Goal: Task Accomplishment & Management: Complete application form

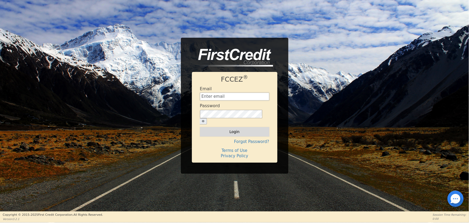
type input "[EMAIL_ADDRESS][DOMAIN_NAME]"
click at [217, 130] on button "Login" at bounding box center [234, 131] width 69 height 9
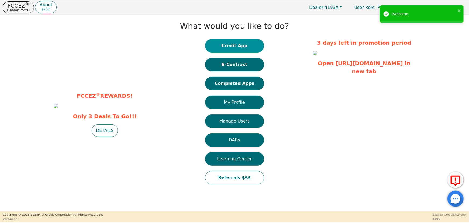
click at [236, 48] on button "Credit App" at bounding box center [234, 45] width 59 height 13
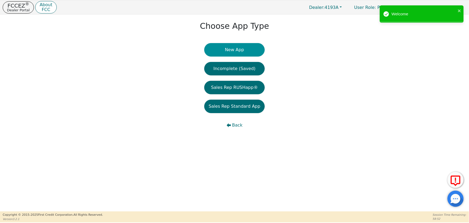
click at [236, 50] on button "New App" at bounding box center [234, 49] width 60 height 13
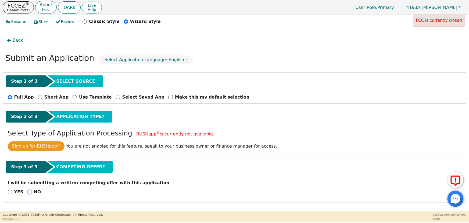
click at [27, 192] on input "NO" at bounding box center [29, 192] width 4 height 4
radio input "true"
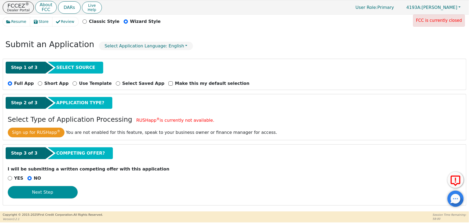
click at [64, 190] on button "Next Step" at bounding box center [43, 192] width 70 height 12
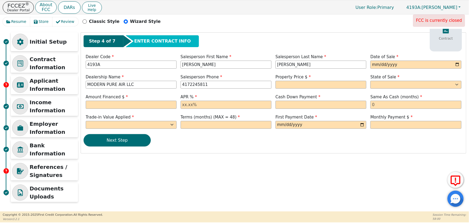
scroll to position [10, 0]
click at [290, 83] on input "text" at bounding box center [321, 85] width 91 height 8
type input "3598.00"
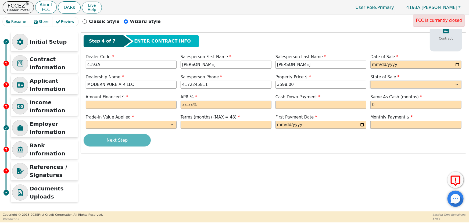
click at [387, 83] on select "AK AL AR AZ CA CO CT DC DE FL [GEOGRAPHIC_DATA] HI IA ID IL IN KS [GEOGRAPHIC_D…" at bounding box center [415, 85] width 91 height 8
select select "MO"
click at [370, 81] on select "AK AL AR AZ CA CO CT DC DE FL [GEOGRAPHIC_DATA] HI IA ID IL IN KS [GEOGRAPHIC_D…" at bounding box center [415, 85] width 91 height 8
click at [298, 106] on input "text" at bounding box center [321, 105] width 91 height 8
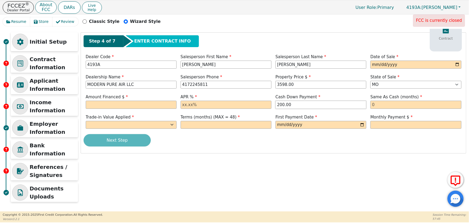
type input "200.00"
click at [389, 103] on input "text" at bounding box center [415, 105] width 91 height 8
type input "0"
click at [186, 105] on input "text" at bounding box center [226, 105] width 91 height 8
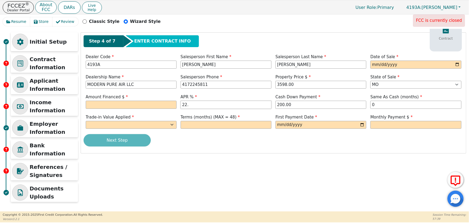
type input "22.99"
click at [108, 102] on input "text" at bounding box center [131, 105] width 91 height 8
type input "3706.17"
click at [119, 126] on select "Yes No" at bounding box center [131, 125] width 91 height 8
select select "n"
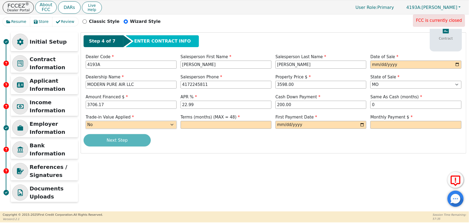
click at [86, 121] on select "Yes No" at bounding box center [131, 125] width 91 height 8
click at [192, 124] on input "text" at bounding box center [226, 125] width 91 height 8
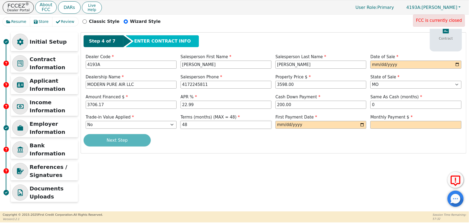
type input "48"
click at [279, 124] on input "date" at bounding box center [321, 125] width 91 height 8
drag, startPoint x: 280, startPoint y: 124, endPoint x: 311, endPoint y: 124, distance: 30.9
click at [281, 124] on input "date" at bounding box center [321, 125] width 91 height 8
click at [361, 126] on input "date" at bounding box center [321, 125] width 91 height 8
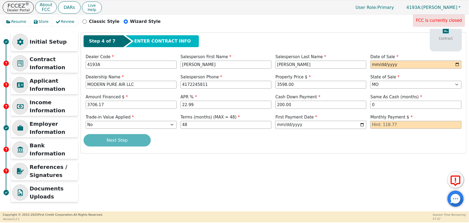
click at [333, 123] on input "[DATE]" at bounding box center [321, 125] width 91 height 8
click at [337, 125] on input "[DATE]" at bounding box center [321, 125] width 91 height 8
click at [361, 126] on input "[DATE]" at bounding box center [321, 125] width 91 height 8
type input "[DATE]"
click at [392, 124] on input "text" at bounding box center [415, 125] width 91 height 8
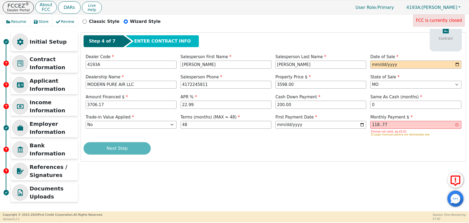
click at [340, 144] on div "Next Step" at bounding box center [274, 148] width 380 height 12
click at [379, 125] on input "118..77" at bounding box center [415, 125] width 91 height 8
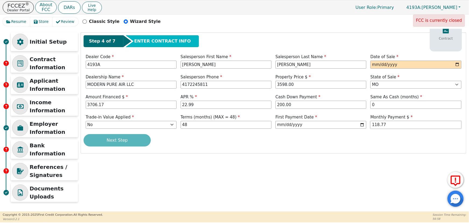
type input "118.77"
click at [349, 139] on div "Next Step" at bounding box center [274, 140] width 380 height 12
click at [374, 65] on input "date" at bounding box center [415, 64] width 91 height 8
click at [376, 65] on input "date" at bounding box center [415, 64] width 91 height 8
click at [454, 64] on input "date" at bounding box center [415, 64] width 91 height 8
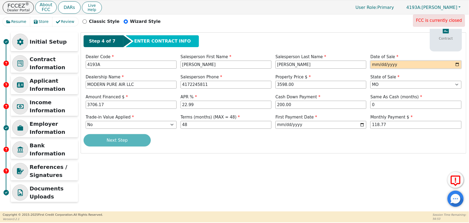
type input "[DATE]"
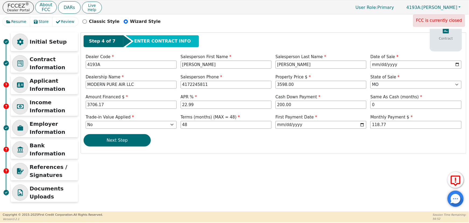
click at [331, 138] on div "Next Step" at bounding box center [274, 140] width 380 height 12
click at [134, 140] on button "Next Step" at bounding box center [117, 140] width 67 height 12
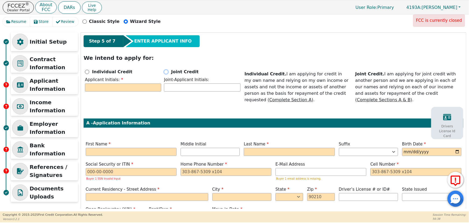
click at [166, 71] on input "Joint Credit" at bounding box center [166, 72] width 4 height 4
radio input "true"
click at [127, 91] on div "Applicant Initials:" at bounding box center [123, 85] width 76 height 16
click at [129, 88] on input "text" at bounding box center [123, 87] width 76 height 8
type input "k"
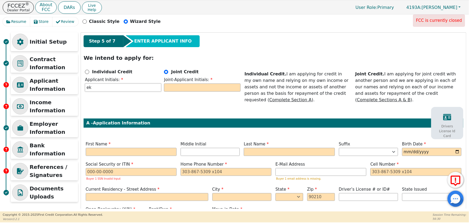
type input "e"
type input "ek"
click at [172, 87] on input "text" at bounding box center [202, 87] width 76 height 8
type input "kl"
click at [128, 154] on input "text" at bounding box center [131, 152] width 91 height 8
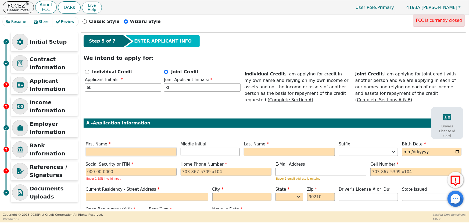
type input "E"
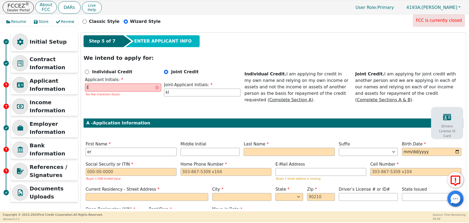
type input "e"
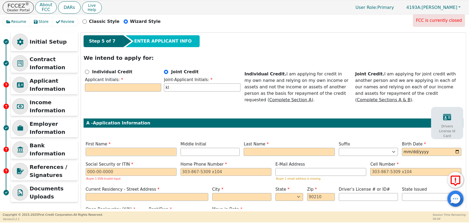
type input "E"
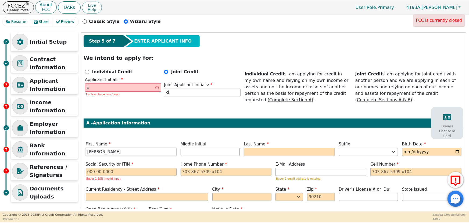
type input "[PERSON_NAME]"
click at [93, 90] on input "E" at bounding box center [123, 87] width 76 height 8
type input "EK"
click at [172, 89] on input "kl" at bounding box center [202, 87] width 76 height 8
type input "k"
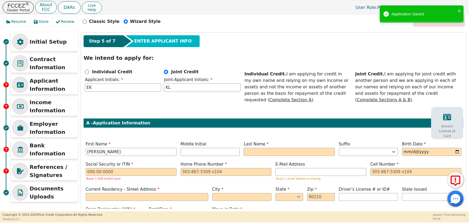
type input "KL"
click at [248, 150] on input "text" at bounding box center [289, 152] width 91 height 8
type input "KRONDAHL"
click at [410, 152] on input "date" at bounding box center [431, 152] width 59 height 8
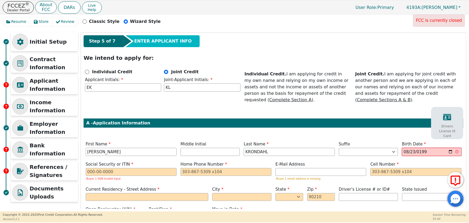
type input "[DATE]"
click at [91, 172] on input "text" at bounding box center [131, 172] width 91 height 8
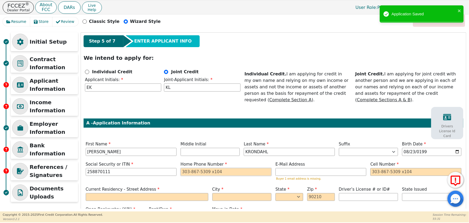
type input "***-**-0111"
click at [188, 171] on input "tel" at bounding box center [226, 172] width 91 height 8
click at [376, 173] on input "tel" at bounding box center [415, 172] width 91 height 8
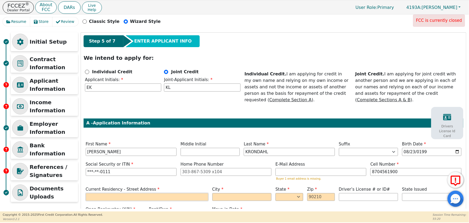
type input "[PHONE_NUMBER]"
click at [118, 198] on input "text" at bounding box center [147, 197] width 123 height 8
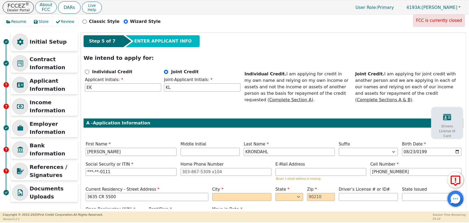
type input "3635 CR 5500"
click at [225, 195] on input "text" at bounding box center [241, 197] width 59 height 8
type input "[GEOGRAPHIC_DATA]"
click at [284, 193] on select "AK AL AR AZ CA CO CT DC DE FL [GEOGRAPHIC_DATA] HI IA ID IL IN KS [GEOGRAPHIC_D…" at bounding box center [290, 197] width 28 height 8
select select "MO"
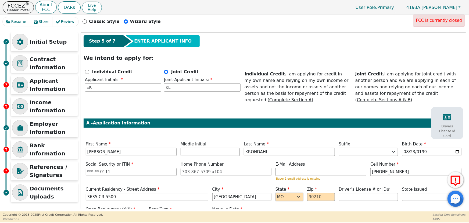
click at [276, 193] on select "AK AL AR AZ CA CO CT DC DE FL [GEOGRAPHIC_DATA] HI IA ID IL IN KS [GEOGRAPHIC_D…" at bounding box center [290, 197] width 28 height 8
click at [290, 170] on input "email" at bounding box center [321, 172] width 91 height 8
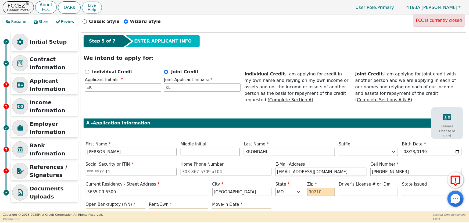
type input "[EMAIL_ADDRESS][DOMAIN_NAME]"
click at [346, 190] on input "text" at bounding box center [368, 192] width 59 height 8
type input "*********"
click at [419, 192] on select "AK AL AR AZ CA CO CT DC DE FL [GEOGRAPHIC_DATA] HI IA ID IL IN KS [GEOGRAPHIC_D…" at bounding box center [431, 192] width 59 height 8
select select "MO"
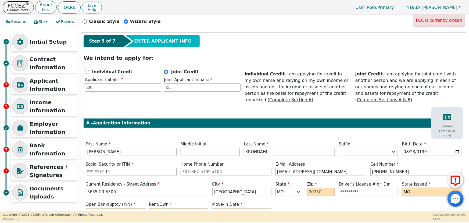
click at [402, 188] on select "AK AL AR AZ CA CO CT DC DE FL [GEOGRAPHIC_DATA] HI IA ID IL IN KS [GEOGRAPHIC_D…" at bounding box center [431, 192] width 59 height 8
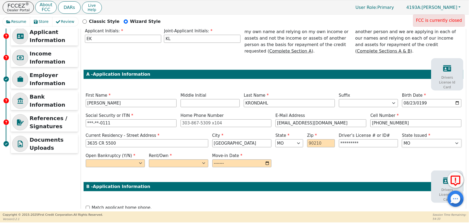
scroll to position [59, 0]
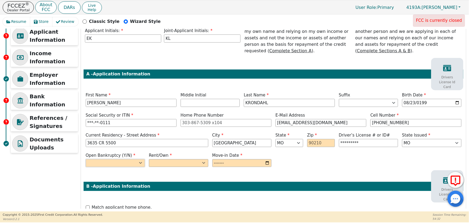
click at [123, 163] on select "Yes No" at bounding box center [115, 163] width 59 height 8
select select "n"
click at [86, 159] on select "Yes No" at bounding box center [115, 163] width 59 height 8
click at [167, 159] on select "Rent Own" at bounding box center [178, 163] width 59 height 8
select select "Own"
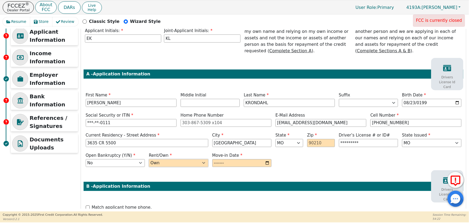
click at [149, 159] on select "Rent Own" at bounding box center [178, 163] width 59 height 8
click at [221, 163] on input "month" at bounding box center [241, 163] width 59 height 8
click at [269, 162] on input "month" at bounding box center [241, 163] width 59 height 8
click at [224, 162] on input "month" at bounding box center [241, 163] width 59 height 8
click at [231, 163] on input "month" at bounding box center [241, 163] width 59 height 8
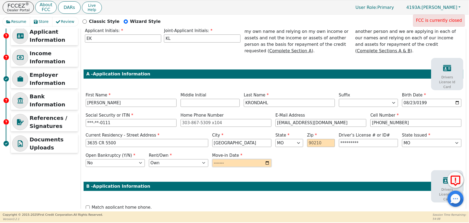
click at [223, 162] on input "month" at bounding box center [241, 163] width 59 height 8
type input "2024-08"
click at [229, 170] on div "Step 5 of 7 ENTER APPLICANT INFO We intend to apply for: Individual Credit Appl…" at bounding box center [273, 160] width 385 height 352
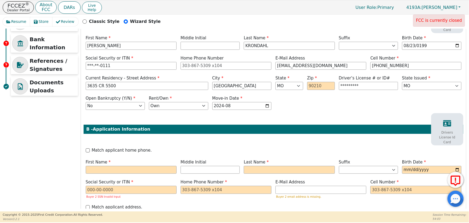
scroll to position [132, 0]
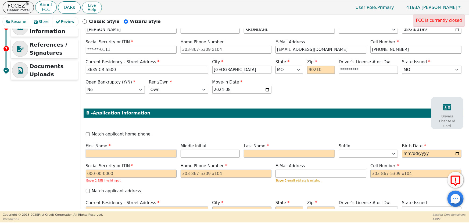
click at [113, 151] on input "text" at bounding box center [131, 153] width 91 height 8
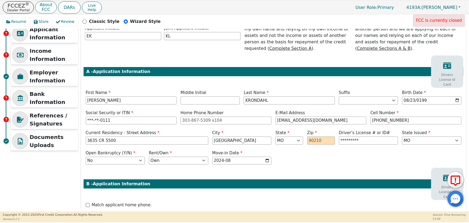
scroll to position [59, 0]
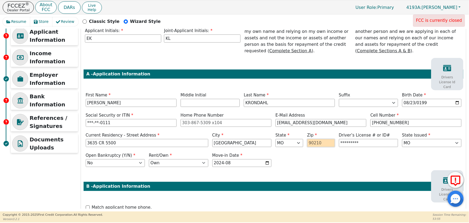
click at [317, 145] on input "text" at bounding box center [321, 143] width 28 height 8
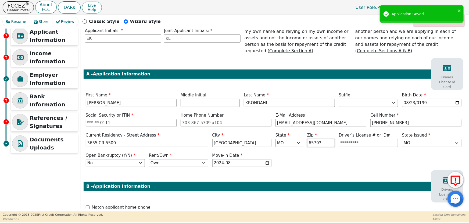
type input "65793"
click at [324, 166] on div "Open Bankruptcy (Y/N) Yes No Rent/Own Rent Own Move-in Date 2024-08" at bounding box center [274, 160] width 380 height 16
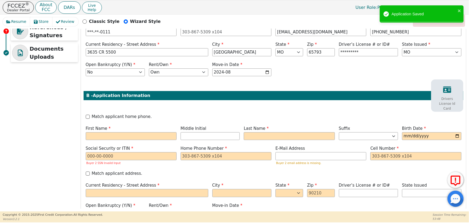
scroll to position [156, 0]
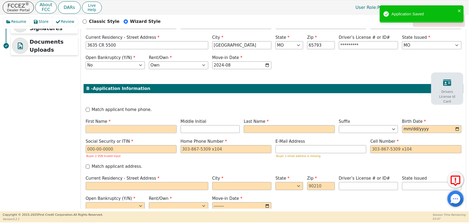
click at [127, 130] on input "text" at bounding box center [131, 129] width 91 height 8
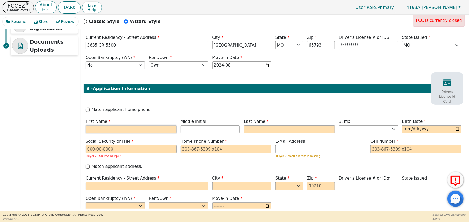
type input "K"
type input "[PERSON_NAME]"
click at [251, 130] on input "text" at bounding box center [289, 129] width 91 height 8
type input "KL"
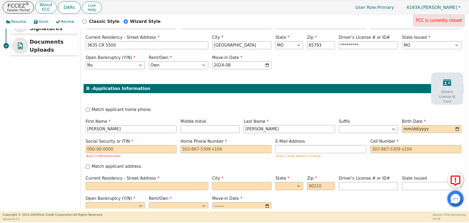
type input "[PERSON_NAME]"
click at [407, 128] on input "date" at bounding box center [431, 129] width 59 height 8
type input "[DATE]"
click at [124, 149] on input "text" at bounding box center [131, 149] width 91 height 8
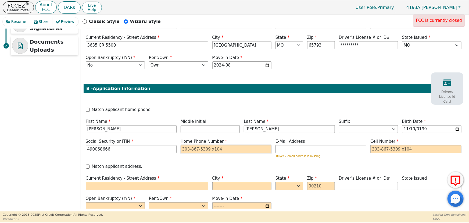
type input "***-**-8666"
click at [187, 148] on input "tel" at bounding box center [226, 149] width 91 height 8
click at [373, 151] on input "tel" at bounding box center [415, 149] width 91 height 8
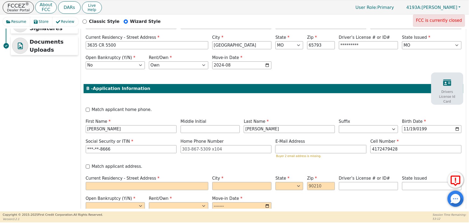
click at [301, 149] on input "email" at bounding box center [321, 149] width 91 height 8
type input "[PHONE_NUMBER]"
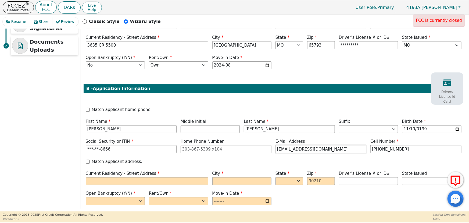
type input "[EMAIL_ADDRESS][DOMAIN_NAME]"
click at [87, 160] on input "Match applicant address." at bounding box center [88, 161] width 4 height 4
checkbox input "true"
type input "3635 CR 5500"
type input "[GEOGRAPHIC_DATA]"
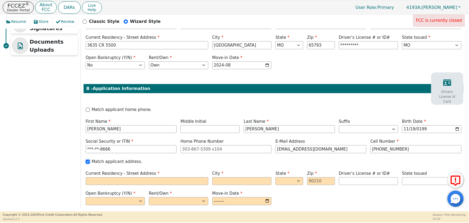
select select "MO"
type input "65793"
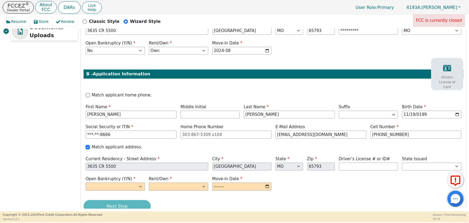
scroll to position [186, 0]
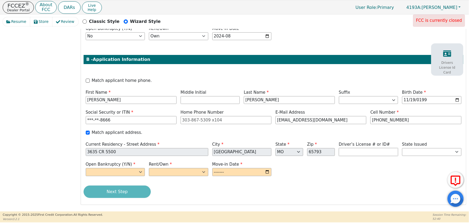
click at [347, 152] on input "text" at bounding box center [368, 152] width 59 height 8
type input "*********"
click at [409, 153] on select "AK AL AR AZ CA CO CT DC DE FL [GEOGRAPHIC_DATA] HI IA ID IL IN KS [GEOGRAPHIC_D…" at bounding box center [431, 152] width 59 height 8
select select "MO"
click at [402, 148] on select "AK AL AR AZ CA CO CT DC DE FL [GEOGRAPHIC_DATA] HI IA ID IL IN KS [GEOGRAPHIC_D…" at bounding box center [431, 152] width 59 height 8
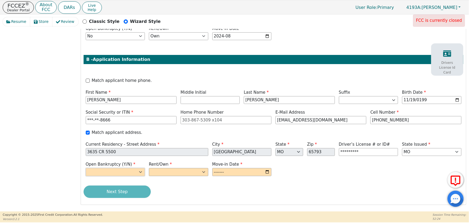
click at [129, 168] on select "Yes No" at bounding box center [115, 172] width 59 height 8
select select "n"
click at [86, 168] on select "Yes No" at bounding box center [115, 172] width 59 height 8
click at [164, 169] on select "Rent Own" at bounding box center [178, 172] width 59 height 8
select select "Own"
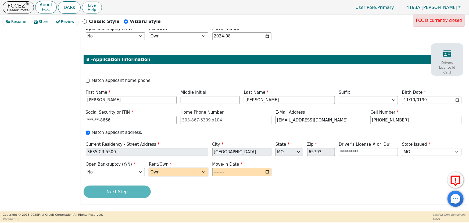
click at [149, 168] on select "Rent Own" at bounding box center [178, 172] width 59 height 8
click at [220, 171] on input "month" at bounding box center [241, 172] width 59 height 8
click at [266, 170] on input "month" at bounding box center [241, 172] width 59 height 8
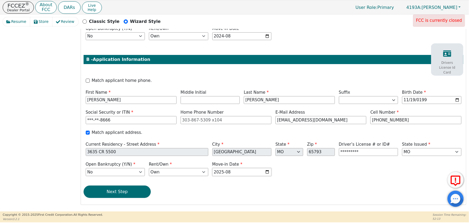
click at [230, 171] on input "2025-08" at bounding box center [241, 172] width 59 height 8
type input "2020-08"
drag, startPoint x: 234, startPoint y: 181, endPoint x: 173, endPoint y: 199, distance: 62.9
click at [234, 181] on div "Step 5 of 7 ENTER APPLICANT INFO We intend to apply for: Individual Credit Appl…" at bounding box center [273, 30] width 385 height 347
click at [123, 191] on button "Next Step" at bounding box center [117, 191] width 67 height 12
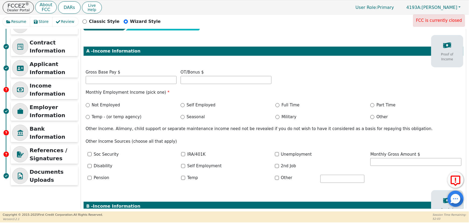
scroll to position [0, 0]
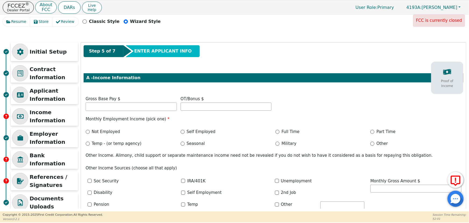
click at [123, 108] on input "text" at bounding box center [131, 106] width 91 height 8
type input "2200.00"
click at [277, 131] on input "Full Time" at bounding box center [278, 132] width 4 height 4
radio input "true"
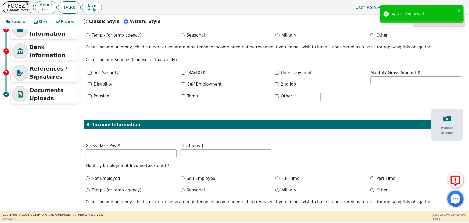
scroll to position [122, 0]
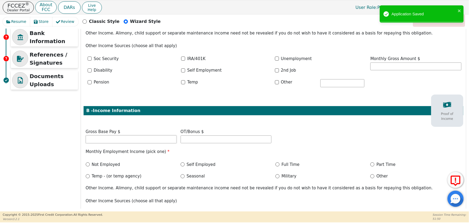
click at [122, 137] on input "text" at bounding box center [131, 139] width 91 height 8
type input "2400.00"
click at [277, 164] on input "Full Time" at bounding box center [278, 164] width 4 height 4
radio input "true"
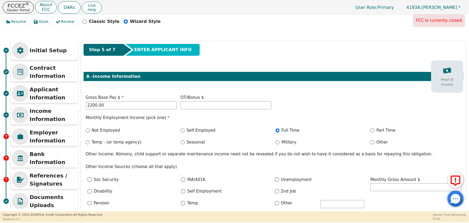
scroll to position [0, 0]
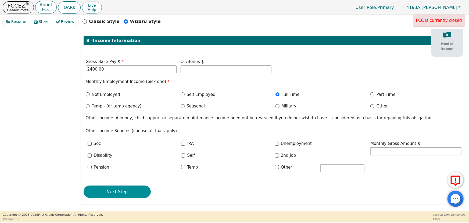
click at [123, 195] on button "Next Step" at bounding box center [117, 191] width 67 height 12
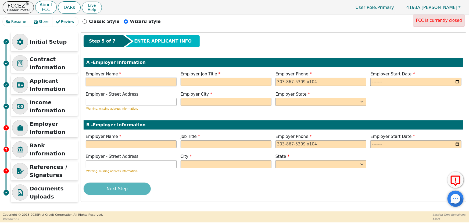
click at [130, 81] on input "text" at bounding box center [131, 82] width 91 height 8
click at [115, 81] on input "[PERSON_NAME]" at bounding box center [131, 82] width 91 height 8
type input "[PERSON_NAME] CHEVROLET"
click at [187, 81] on input "text" at bounding box center [226, 82] width 91 height 8
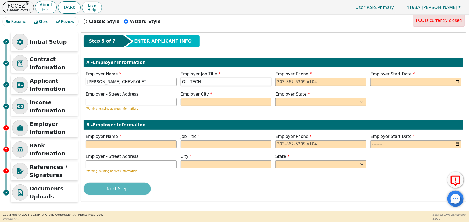
type input "OIL TECH"
click at [280, 82] on input "tel" at bounding box center [321, 82] width 91 height 8
type input "[PHONE_NUMBER]"
click at [379, 82] on input "month" at bounding box center [415, 82] width 91 height 8
click at [456, 83] on input "month" at bounding box center [415, 82] width 91 height 8
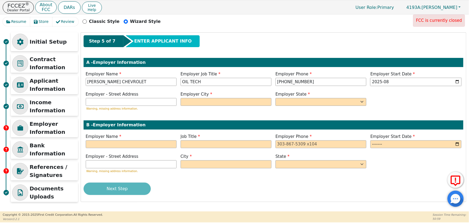
click at [394, 82] on input "2025-08" at bounding box center [415, 82] width 91 height 8
click at [393, 82] on input "2025-08" at bounding box center [415, 82] width 91 height 8
click at [392, 82] on input "2025-08" at bounding box center [415, 82] width 91 height 8
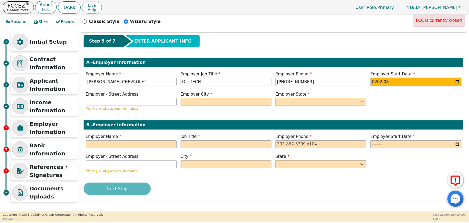
type input "2024-08"
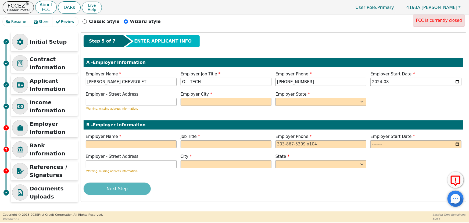
drag, startPoint x: 390, startPoint y: 91, endPoint x: 379, endPoint y: 93, distance: 11.4
click at [390, 92] on div "Employer - Street Address Warning, missing address information. Employer City E…" at bounding box center [274, 101] width 380 height 21
click at [105, 100] on input "text" at bounding box center [131, 102] width 91 height 8
click at [187, 102] on input "text" at bounding box center [226, 102] width 91 height 8
type input "[GEOGRAPHIC_DATA]"
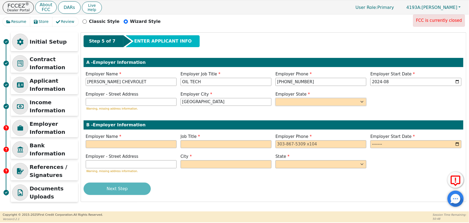
click at [294, 101] on select "AK AL AR AZ CA CO CT DC DE FL [GEOGRAPHIC_DATA] HI IA ID [GEOGRAPHIC_DATA] IN K…" at bounding box center [321, 102] width 91 height 8
select select "MO"
click at [276, 98] on select "AK AL AR AZ CA CO CT DC DE FL [GEOGRAPHIC_DATA] HI IA ID [GEOGRAPHIC_DATA] IN K…" at bounding box center [321, 102] width 91 height 8
click at [106, 143] on input "text" at bounding box center [131, 144] width 91 height 8
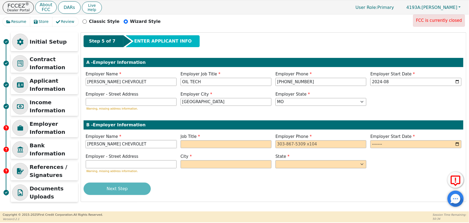
type input "[PERSON_NAME] CHEVROLET"
click at [187, 146] on input "text" at bounding box center [226, 144] width 91 height 8
type input "SR OIL TECH"
click at [281, 144] on input "tel" at bounding box center [321, 144] width 91 height 8
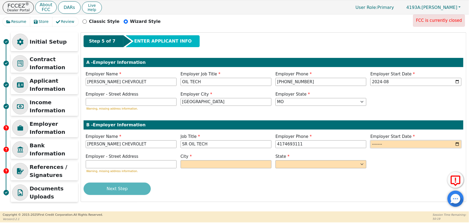
type input "[PHONE_NUMBER]"
click at [376, 145] on input "month" at bounding box center [415, 144] width 91 height 8
click at [377, 143] on input "month" at bounding box center [415, 144] width 91 height 8
click at [458, 144] on input "month" at bounding box center [415, 144] width 91 height 8
click at [391, 145] on input "2025-08" at bounding box center [415, 144] width 91 height 8
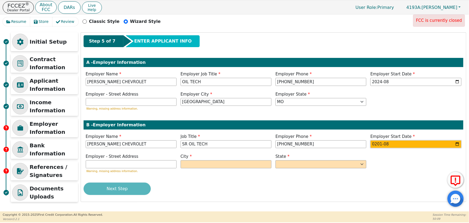
type input "2017-08"
drag, startPoint x: 396, startPoint y: 164, endPoint x: 341, endPoint y: 158, distance: 54.9
click at [395, 164] on div "Employer - Street Address Warning, missing address information. City State [US_…" at bounding box center [274, 163] width 380 height 21
click at [187, 164] on input "text" at bounding box center [226, 164] width 91 height 8
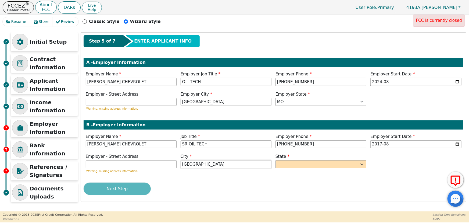
type input "[GEOGRAPHIC_DATA]"
click at [293, 165] on select "AK AL AR AZ CA CO CT DC DE FL [GEOGRAPHIC_DATA] HI IA ID [GEOGRAPHIC_DATA] IN K…" at bounding box center [321, 164] width 91 height 8
select select "MO"
click at [276, 160] on select "AK AL AR AZ CA CO CT DC DE FL [GEOGRAPHIC_DATA] HI IA ID [GEOGRAPHIC_DATA] IN K…" at bounding box center [321, 164] width 91 height 8
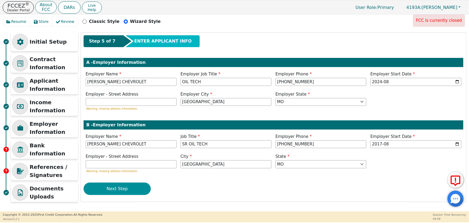
click at [127, 190] on button "Next Step" at bounding box center [117, 188] width 67 height 12
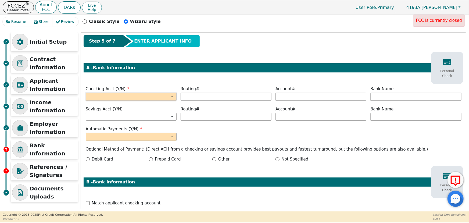
click at [121, 95] on select "Yes No" at bounding box center [131, 96] width 91 height 8
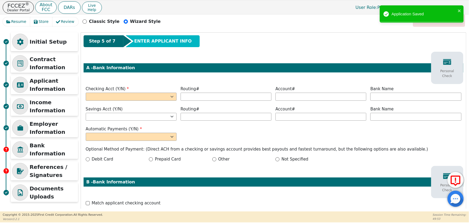
click at [138, 79] on div "Step 5 of 7 ENTER APPLICANT INFO A - Bank Information Personal Check Checking A…" at bounding box center [273, 170] width 385 height 274
click at [137, 94] on select "Yes No" at bounding box center [131, 96] width 91 height 8
select select "n"
click at [86, 92] on select "Yes No" at bounding box center [131, 96] width 91 height 8
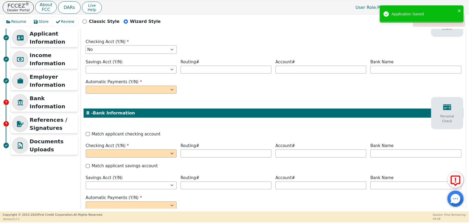
scroll to position [59, 0]
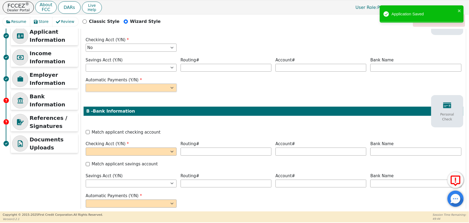
click at [137, 88] on select "Yes No" at bounding box center [131, 88] width 91 height 8
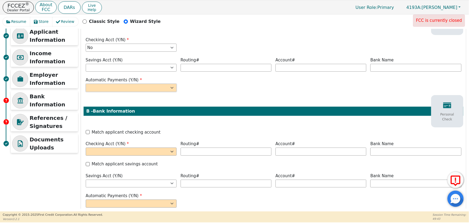
select select "n"
click at [86, 84] on select "Yes No" at bounding box center [131, 88] width 91 height 8
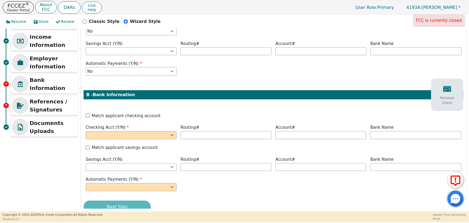
scroll to position [90, 0]
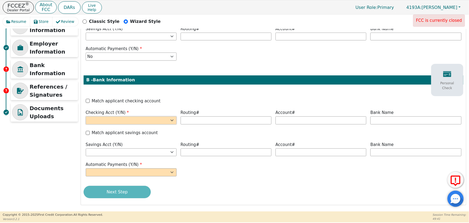
click at [135, 119] on select "Yes No" at bounding box center [131, 120] width 91 height 8
select select "y"
click at [86, 116] on select "Yes No" at bounding box center [131, 120] width 91 height 8
click at [123, 171] on select "Yes No" at bounding box center [131, 172] width 91 height 8
select select "y"
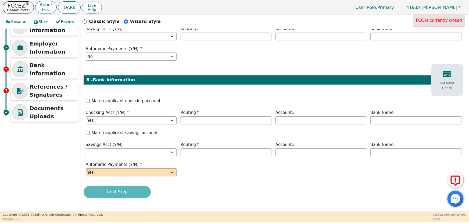
click at [86, 168] on select "Yes No" at bounding box center [131, 172] width 91 height 8
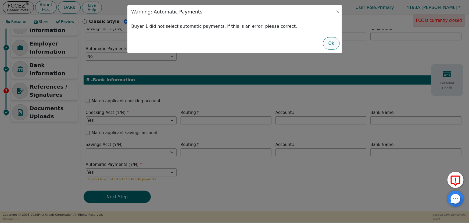
click at [331, 42] on button "Ok" at bounding box center [331, 43] width 17 height 12
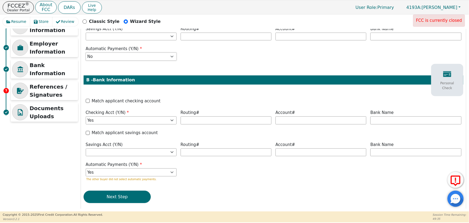
click at [147, 55] on select "Yes No" at bounding box center [131, 56] width 91 height 8
select select "y"
click at [86, 52] on select "Yes No" at bounding box center [131, 56] width 91 height 8
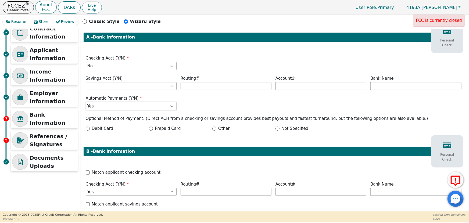
scroll to position [39, 0]
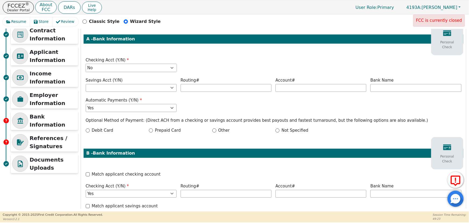
click at [142, 69] on select "Yes No" at bounding box center [131, 68] width 91 height 8
select select "y"
click at [86, 64] on select "Yes No" at bounding box center [131, 68] width 91 height 8
select select
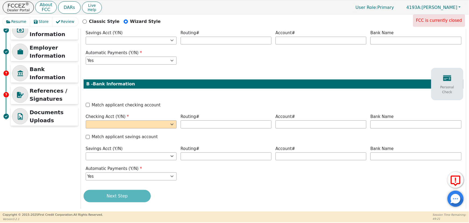
scroll to position [88, 0]
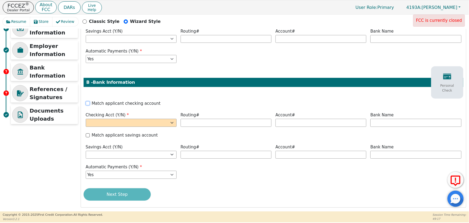
click at [87, 104] on input "Match applicant checking account" at bounding box center [88, 103] width 4 height 4
checkbox input "true"
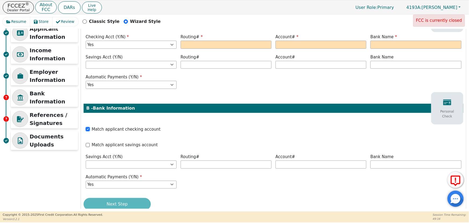
scroll to position [50, 0]
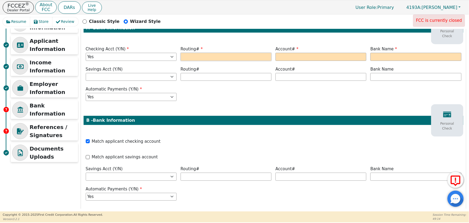
click at [189, 59] on input "text" at bounding box center [226, 57] width 91 height 8
type input "*********"
click at [280, 57] on input "text" at bounding box center [321, 57] width 91 height 8
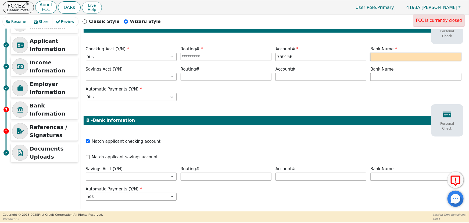
type input "******"
click at [382, 58] on input "text" at bounding box center [415, 57] width 91 height 8
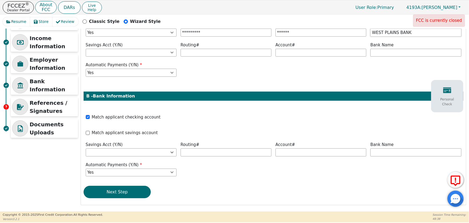
scroll to position [74, 0]
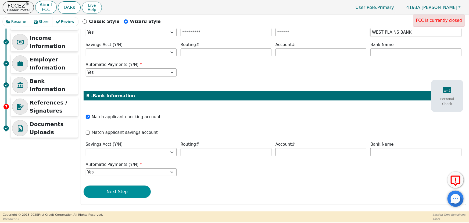
type input "WEST PLAINS BANK"
click at [127, 190] on button "Next Step" at bounding box center [117, 191] width 67 height 12
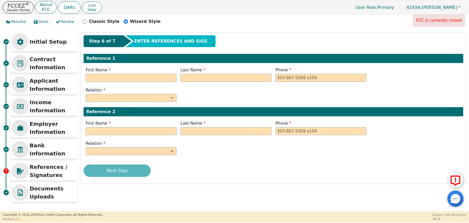
click at [134, 77] on input "text" at bounding box center [131, 78] width 91 height 8
type input "[PERSON_NAME]"
click at [186, 79] on input "text" at bounding box center [226, 78] width 91 height 8
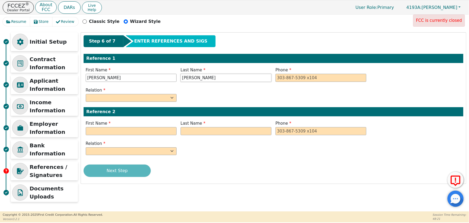
type input "[PERSON_NAME]"
click at [282, 75] on input "tel" at bounding box center [321, 78] width 91 height 8
type input "[PHONE_NUMBER]"
click at [122, 99] on select "FATHER MOTHER SISTER BROTHER DAUGHTER SON CO-WORKER NEIGHBOR FRIEND COUSIN G-MO…" at bounding box center [131, 98] width 91 height 8
select select "FATHER"
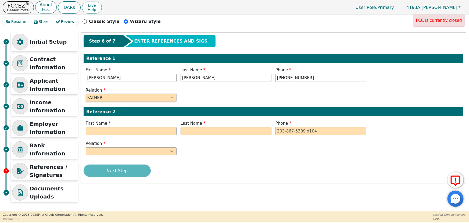
click at [86, 94] on select "FATHER MOTHER SISTER BROTHER DAUGHTER SON CO-WORKER NEIGHBOR FRIEND COUSIN G-MO…" at bounding box center [131, 98] width 91 height 8
click at [113, 133] on input "text" at bounding box center [131, 131] width 91 height 8
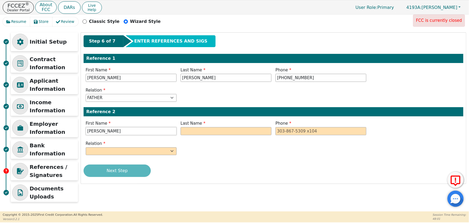
type input "[PERSON_NAME]"
click at [188, 129] on input "text" at bounding box center [226, 131] width 91 height 8
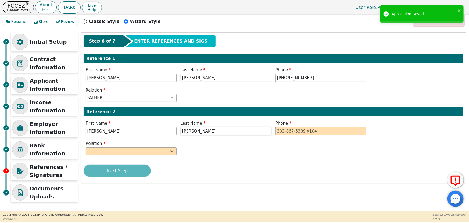
type input "[PERSON_NAME]"
click at [284, 131] on input "tel" at bounding box center [321, 131] width 91 height 8
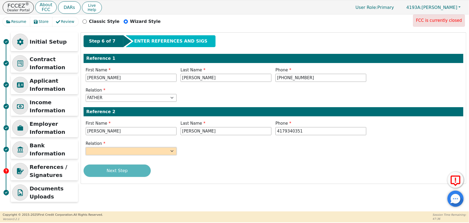
type input "[PHONE_NUMBER]"
click at [102, 150] on select "FATHER MOTHER SISTER BROTHER DAUGHTER SON CO-WORKER NEIGHBOR FRIEND COUSIN G-MO…" at bounding box center [131, 151] width 91 height 8
select select "MOTHER"
click at [86, 147] on select "FATHER MOTHER SISTER BROTHER DAUGHTER SON CO-WORKER NEIGHBOR FRIEND COUSIN G-MO…" at bounding box center [131, 151] width 91 height 8
click at [205, 151] on div "Relation FATHER MOTHER SISTER BROTHER DAUGHTER SON CO-WORKER NEIGHBOR FRIEND CO…" at bounding box center [274, 148] width 380 height 16
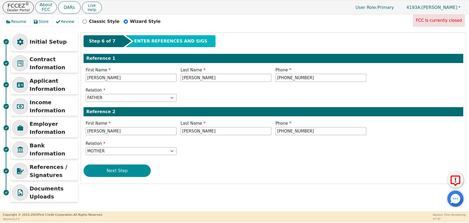
click at [130, 169] on button "Next Step" at bounding box center [117, 170] width 67 height 12
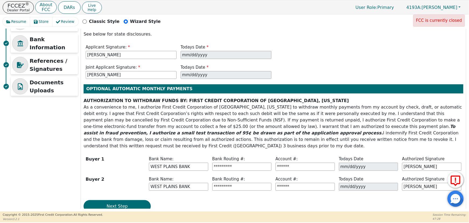
scroll to position [117, 0]
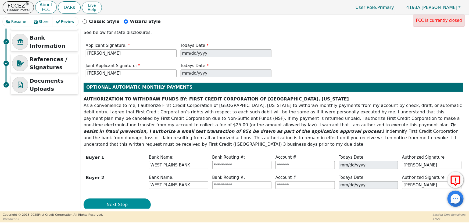
click at [131, 198] on button "Next Step" at bounding box center [117, 204] width 67 height 12
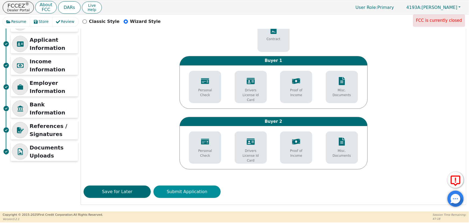
click at [183, 189] on button "Submit Application" at bounding box center [187, 191] width 67 height 12
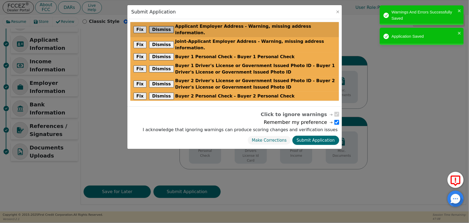
click at [152, 28] on button "Dismiss" at bounding box center [161, 29] width 25 height 7
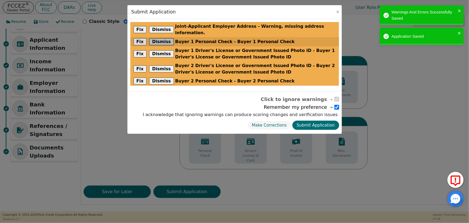
click at [154, 38] on button "Dismiss" at bounding box center [161, 41] width 25 height 7
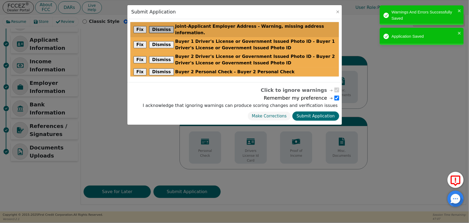
click at [159, 26] on button "Dismiss" at bounding box center [161, 29] width 25 height 7
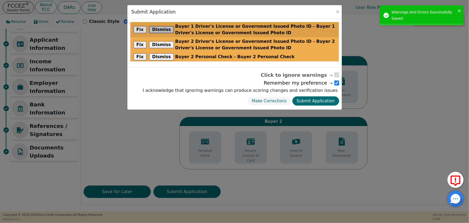
click at [160, 29] on button "Dismiss" at bounding box center [161, 29] width 25 height 7
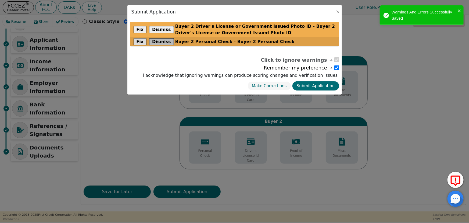
click at [159, 40] on button "Dismiss" at bounding box center [161, 41] width 25 height 7
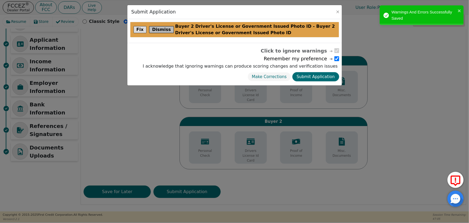
click at [161, 30] on button "Dismiss" at bounding box center [161, 29] width 25 height 7
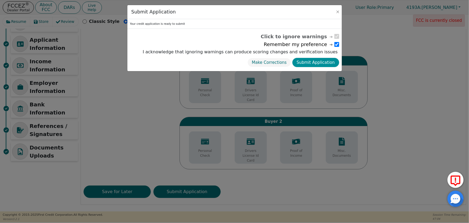
click at [324, 62] on button "Submit Application" at bounding box center [316, 62] width 47 height 9
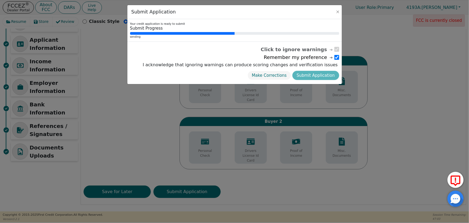
scroll to position [0, 0]
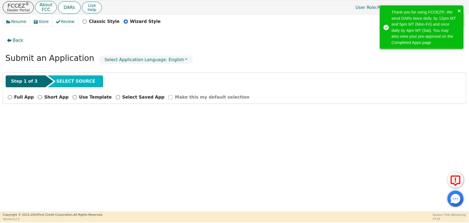
click at [458, 9] on icon "close" at bounding box center [460, 11] width 4 height 4
